Goal: Find specific page/section: Locate a particular part of the current website

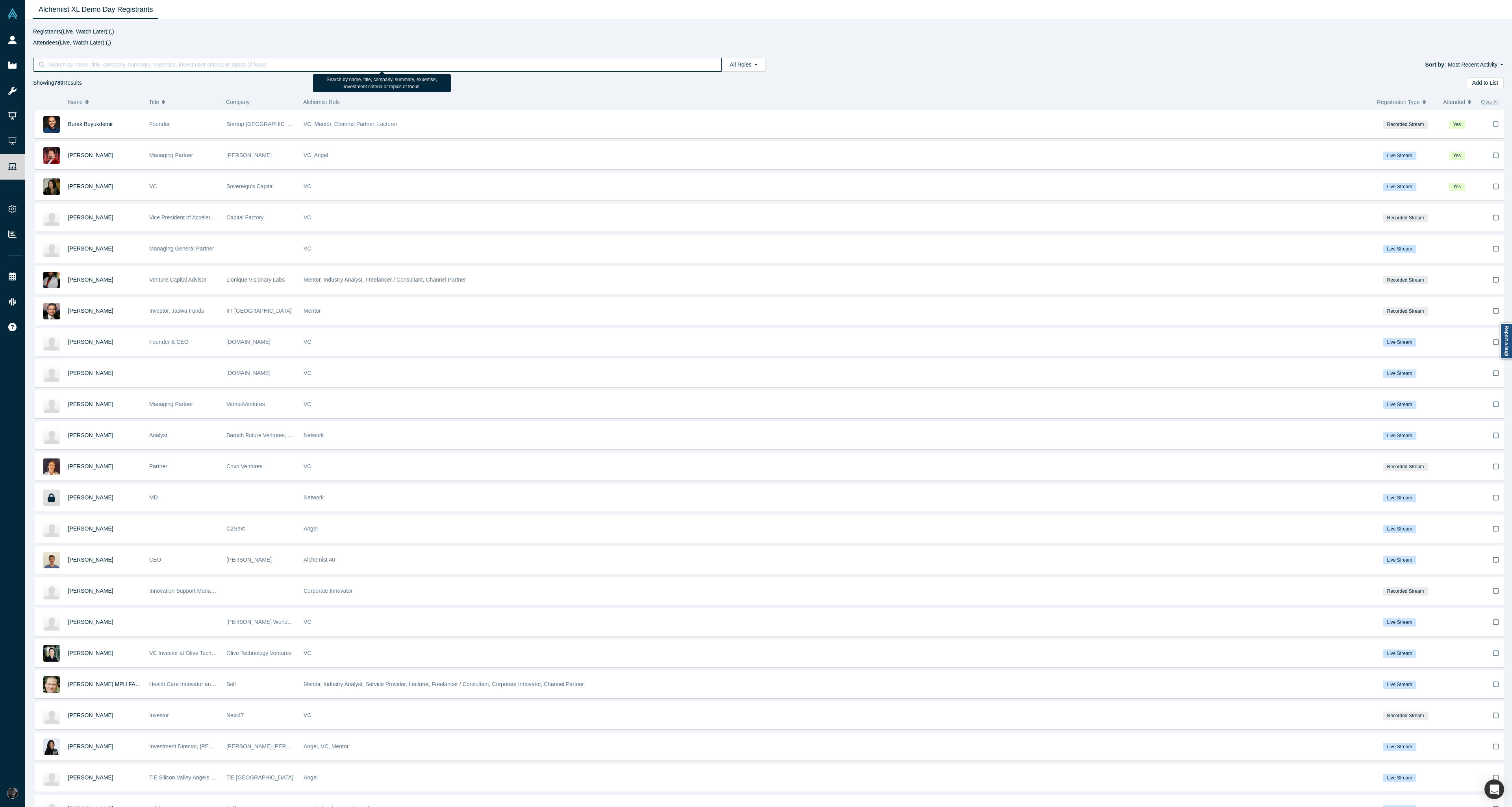
click at [75, 65] on input at bounding box center [380, 64] width 666 height 10
paste input "[EMAIL_ADDRESS][DOMAIN_NAME]"
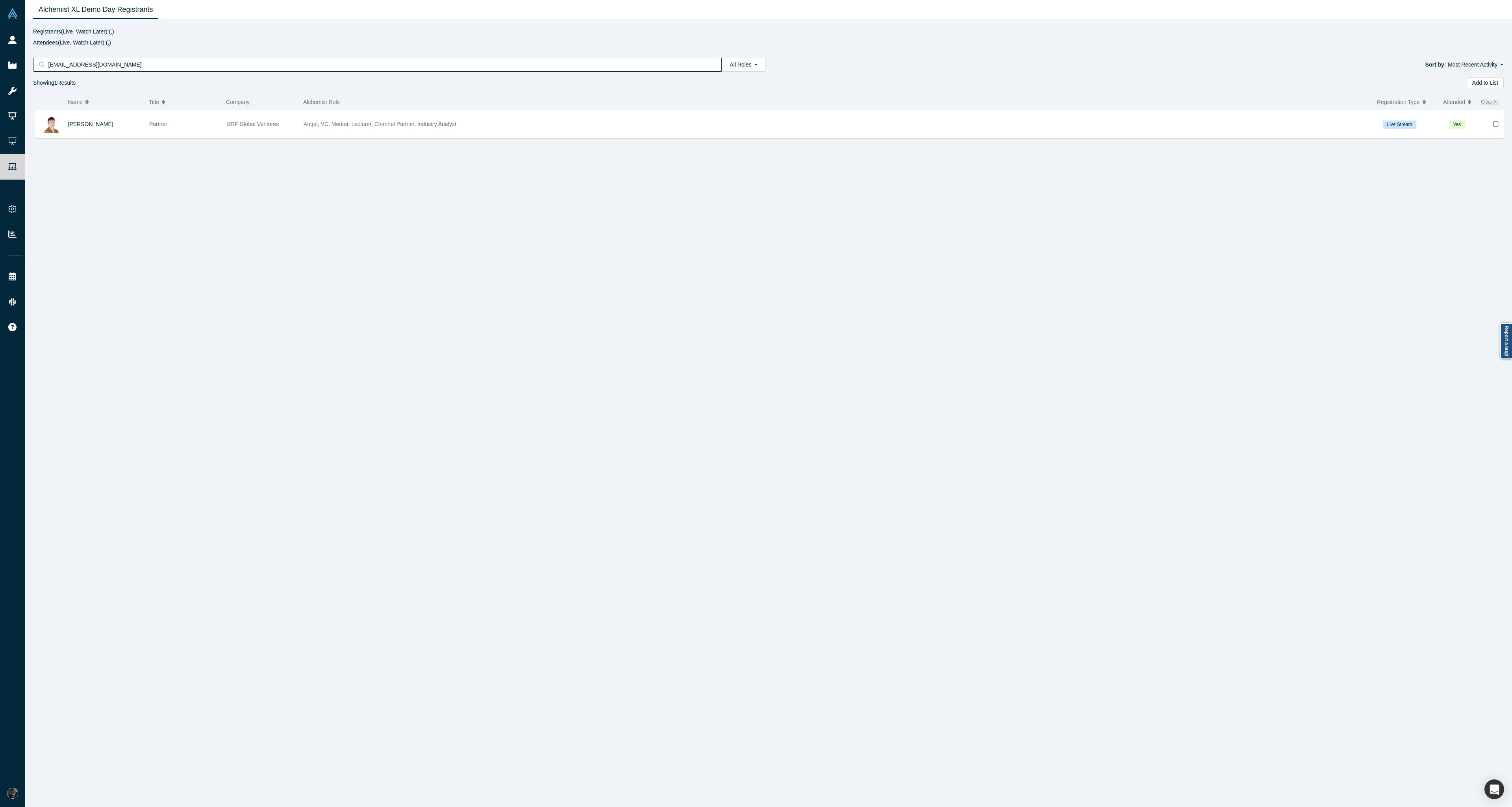
type input "[EMAIL_ADDRESS][DOMAIN_NAME]"
